Goal: Transaction & Acquisition: Purchase product/service

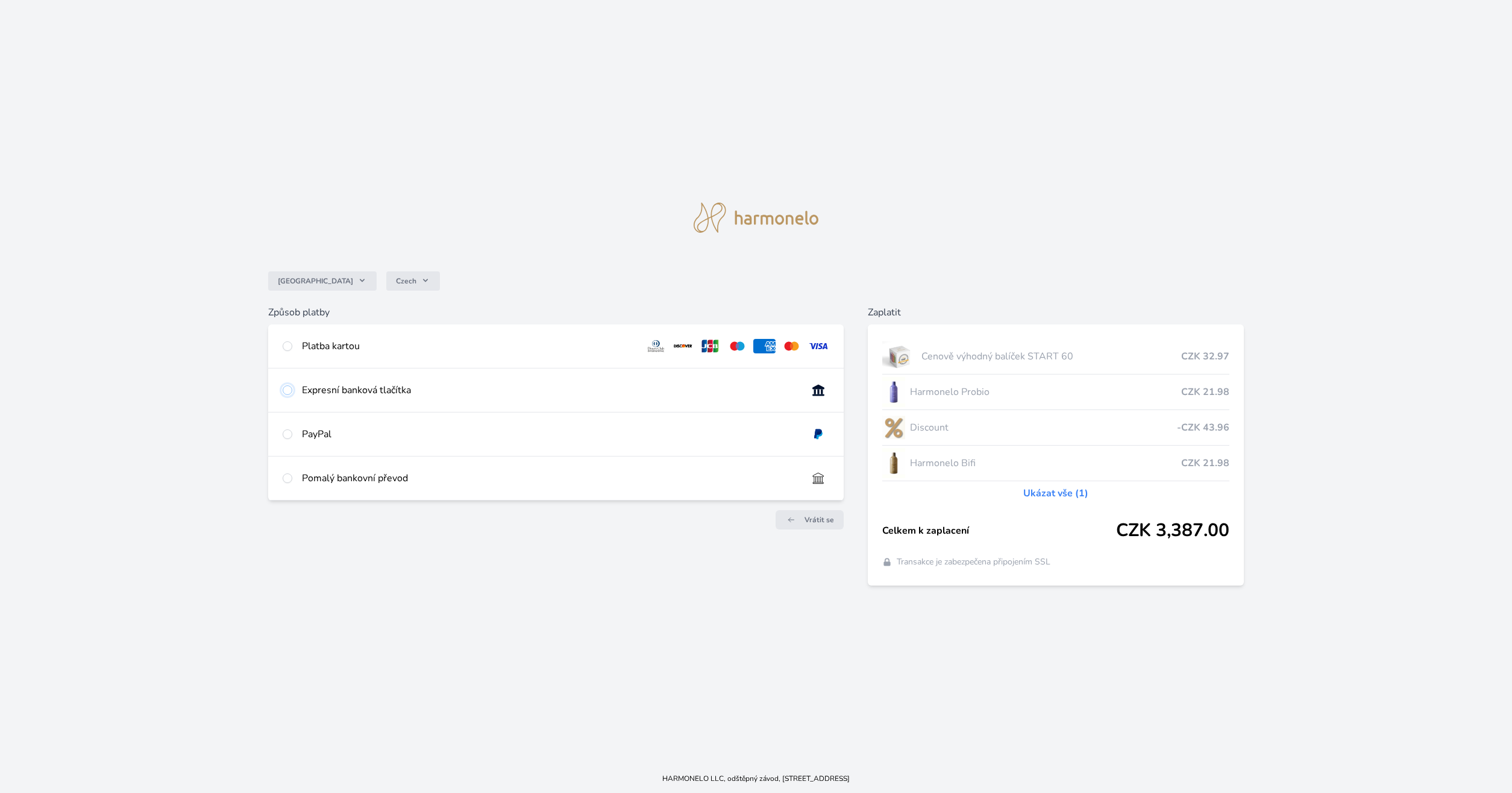
click at [287, 390] on input "radio" at bounding box center [287, 390] width 10 height 10
radio input "true"
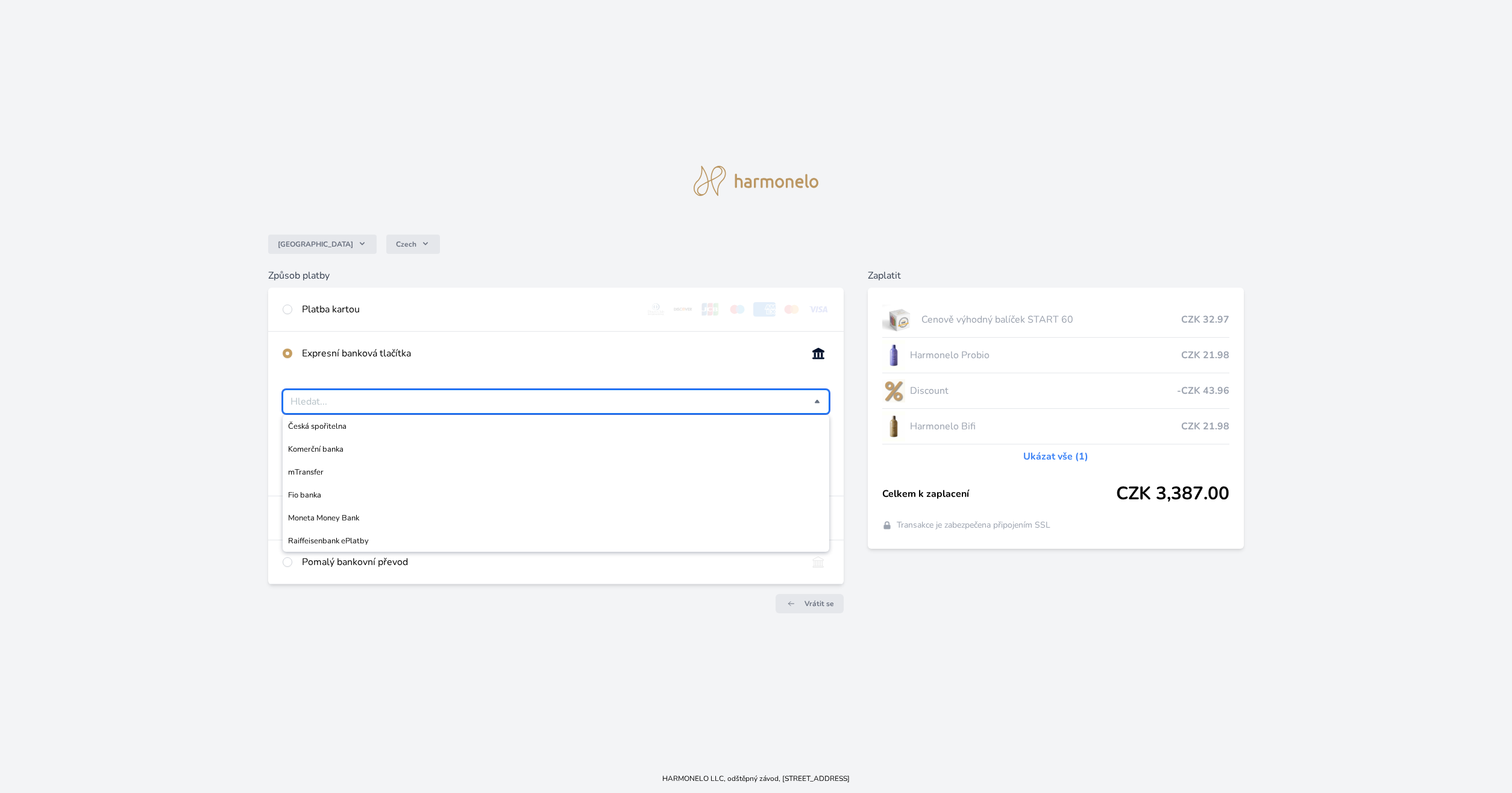
click at [363, 402] on input "Česká spořitelna Komerční banka mTransfer Fio banka Moneta Money Bank Raiffeise…" at bounding box center [552, 401] width 524 height 15
click at [319, 537] on span "Raiffeisenbank ePlatby" at bounding box center [556, 541] width 537 height 12
type input "Raiffeisenbank ePlatby"
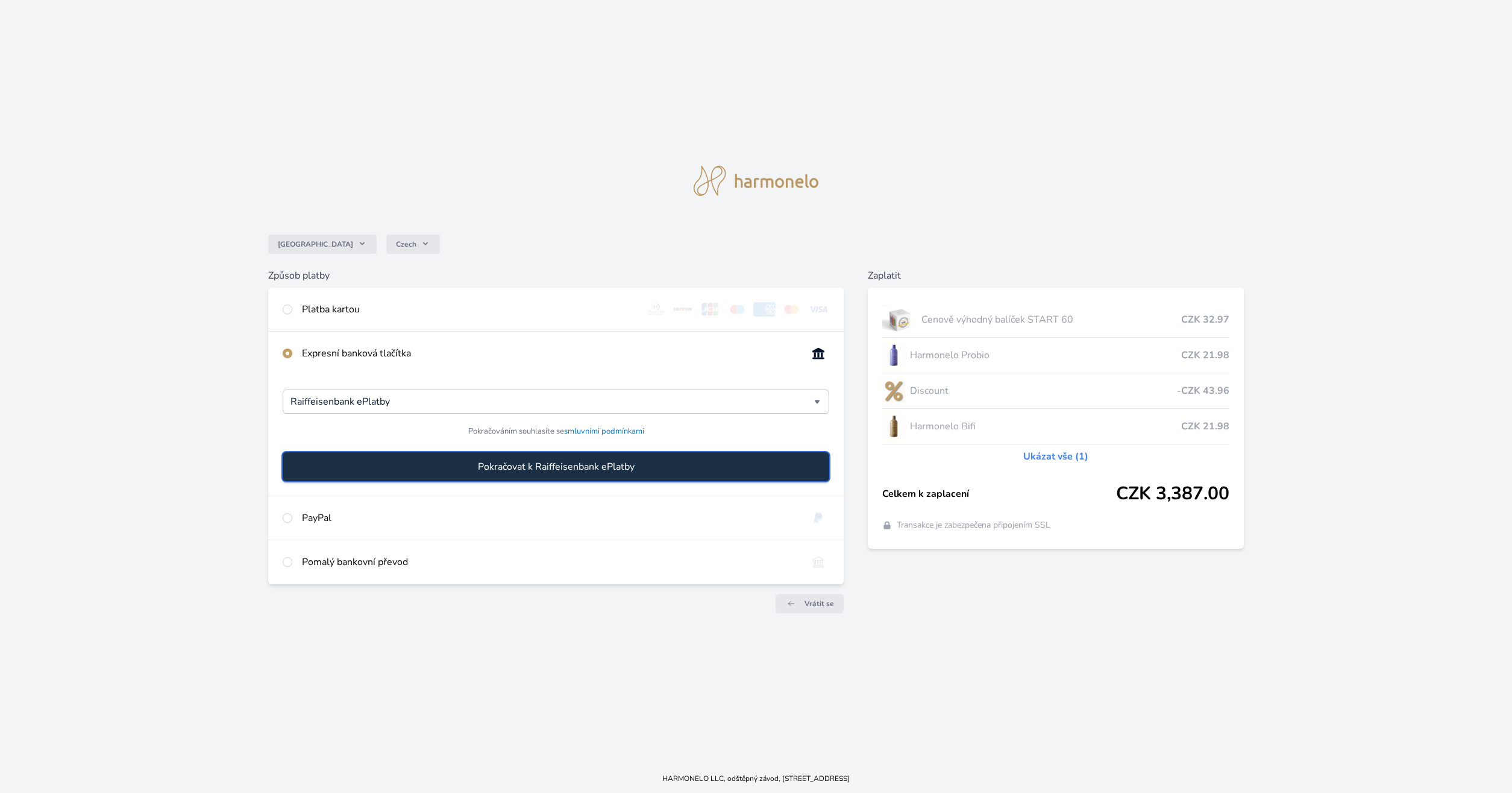
click at [577, 460] on span "Pokračovat k Raiffeisenbank ePlatby" at bounding box center [556, 466] width 157 height 15
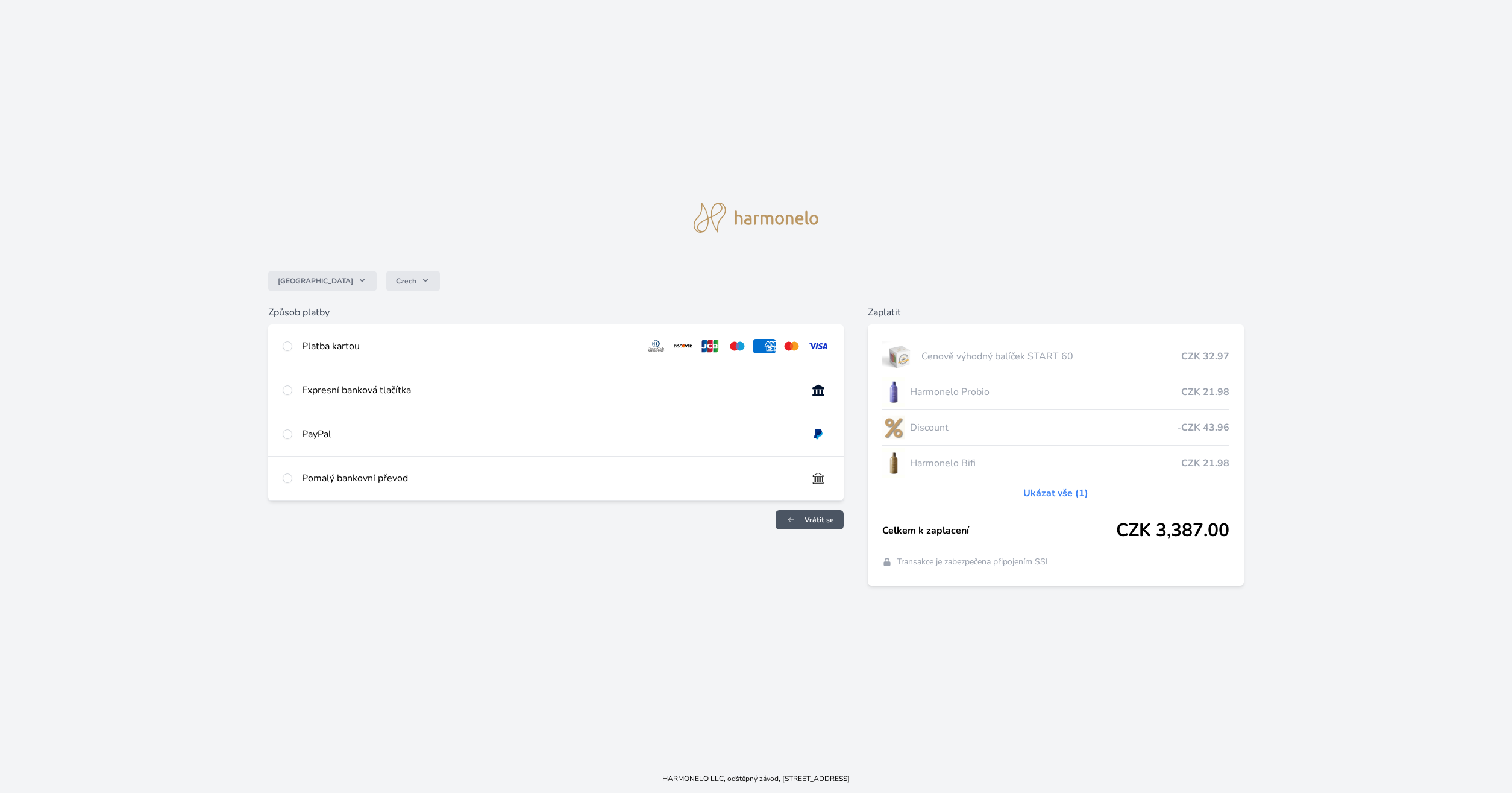
click at [809, 518] on span "Vrátit se" at bounding box center [819, 519] width 30 height 10
